Goal: Task Accomplishment & Management: Use online tool/utility

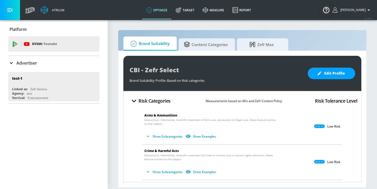
click at [28, 66] on div "Advertiser" at bounding box center [22, 63] width 29 height 6
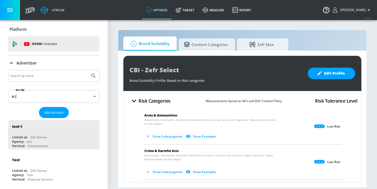
click at [34, 75] on input "Search by name" at bounding box center [49, 75] width 78 height 7
click at [88, 70] on button "Submit Search" at bounding box center [93, 75] width 11 height 11
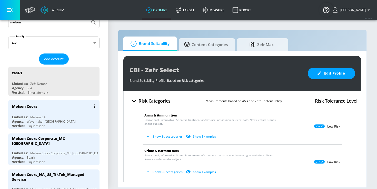
scroll to position [56, 0]
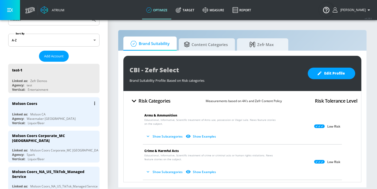
click at [59, 114] on div "Linked as: Molson CA" at bounding box center [55, 114] width 86 height 4
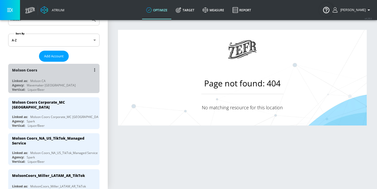
click at [71, 81] on div "Linked as: Molson CA" at bounding box center [55, 81] width 86 height 4
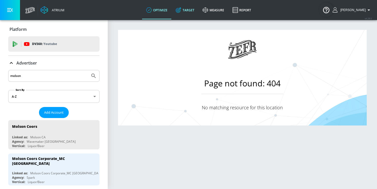
click at [190, 11] on link "Target" at bounding box center [185, 10] width 27 height 18
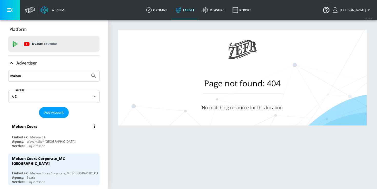
click at [61, 138] on div "Linked as: Molson CA" at bounding box center [55, 137] width 86 height 4
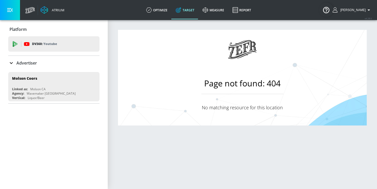
click at [13, 66] on div "Advertiser" at bounding box center [53, 63] width 91 height 14
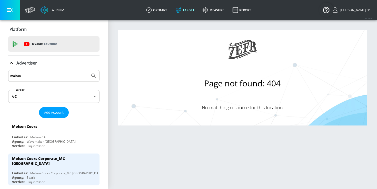
click at [53, 75] on input "molson" at bounding box center [49, 75] width 78 height 7
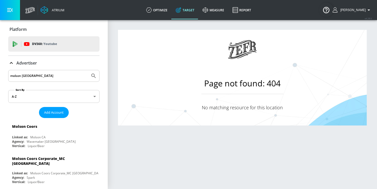
click at [88, 70] on button "Submit Search" at bounding box center [93, 75] width 11 height 11
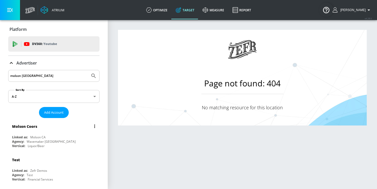
click at [65, 131] on div "Molson Coors" at bounding box center [55, 126] width 86 height 12
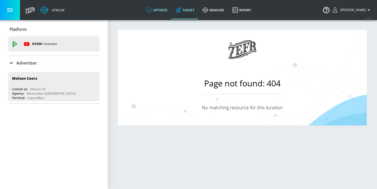
click at [172, 13] on link "optimize" at bounding box center [157, 10] width 30 height 18
click at [192, 11] on link "Target" at bounding box center [185, 10] width 27 height 18
click at [32, 64] on p "Advertiser" at bounding box center [26, 63] width 21 height 6
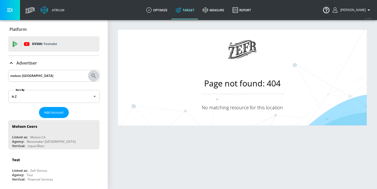
click at [95, 76] on icon "Submit Search" at bounding box center [94, 76] width 6 height 6
click at [63, 79] on div "molson [GEOGRAPHIC_DATA]" at bounding box center [53, 76] width 91 height 12
click at [54, 78] on input "molson [GEOGRAPHIC_DATA]" at bounding box center [49, 75] width 78 height 7
type input "molson"
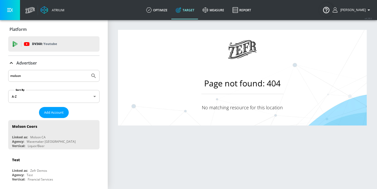
click at [88, 70] on button "Submit Search" at bounding box center [93, 75] width 11 height 11
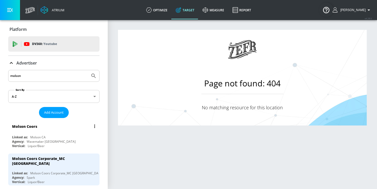
click at [55, 139] on div "Linked as: Molson CA" at bounding box center [55, 137] width 86 height 4
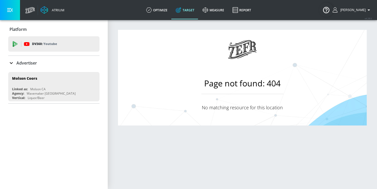
click at [14, 63] on icon at bounding box center [11, 63] width 6 height 6
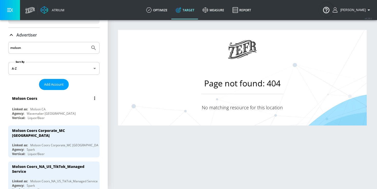
scroll to position [29, 0]
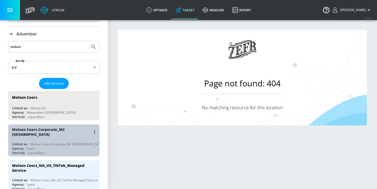
click at [76, 132] on div "Molson Coors Corporate_MC [GEOGRAPHIC_DATA]" at bounding box center [51, 132] width 79 height 10
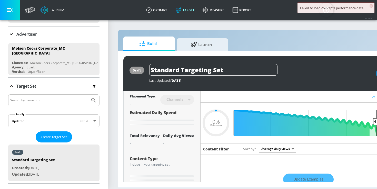
type input "0.05"
click at [191, 40] on span "Launch" at bounding box center [201, 43] width 39 height 12
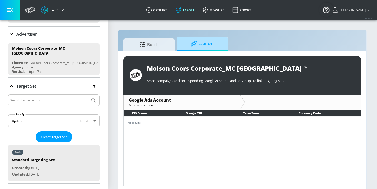
click at [199, 45] on span "Launch" at bounding box center [201, 43] width 39 height 12
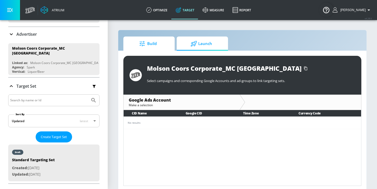
click at [151, 45] on span "Build" at bounding box center [148, 43] width 39 height 12
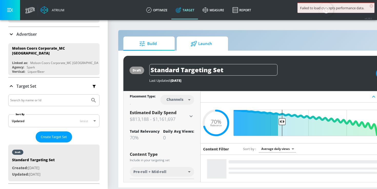
click at [191, 47] on span "Launch" at bounding box center [201, 43] width 39 height 12
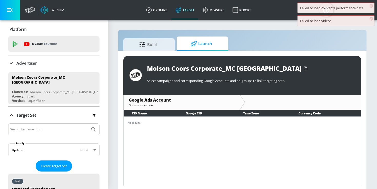
click at [22, 62] on p "Advertiser" at bounding box center [26, 63] width 21 height 6
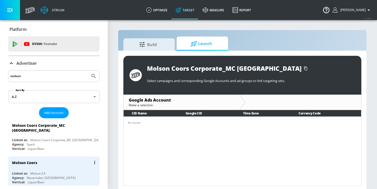
click at [40, 168] on div "Molson Coors Linked as: Molson CA Agency: Wavemaker Canada Vertical: Liquor/Beer" at bounding box center [53, 170] width 91 height 29
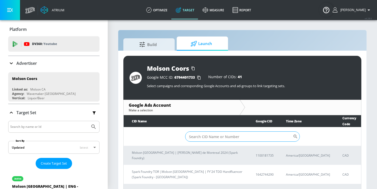
click at [196, 135] on input "Sort By" at bounding box center [239, 136] width 108 height 10
paste input "8554131490"
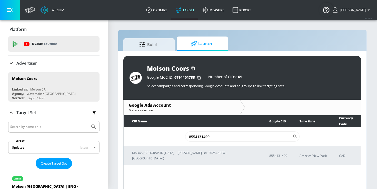
type input "8554131490"
click at [187, 150] on p "Molson [GEOGRAPHIC_DATA] | [PERSON_NAME] Lite 2025 (APEX - [GEOGRAPHIC_DATA])" at bounding box center [194, 155] width 125 height 11
